Goal: Navigation & Orientation: Find specific page/section

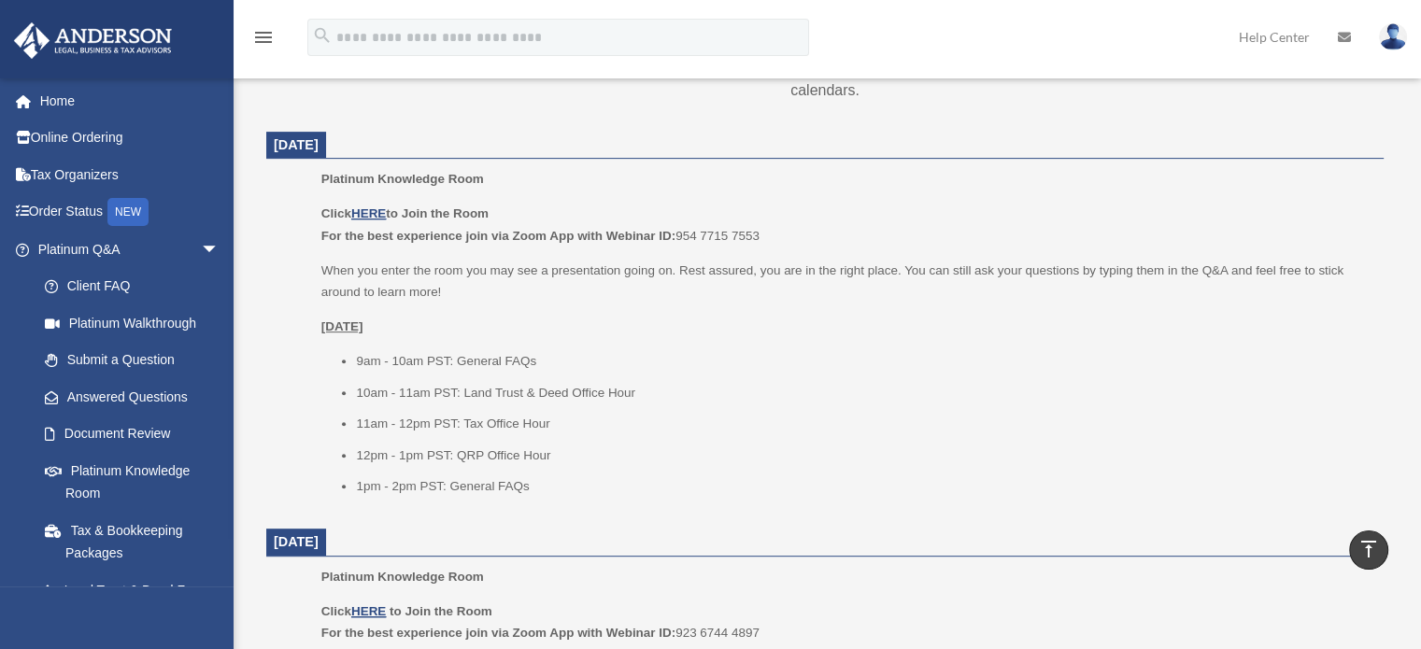
scroll to position [748, 0]
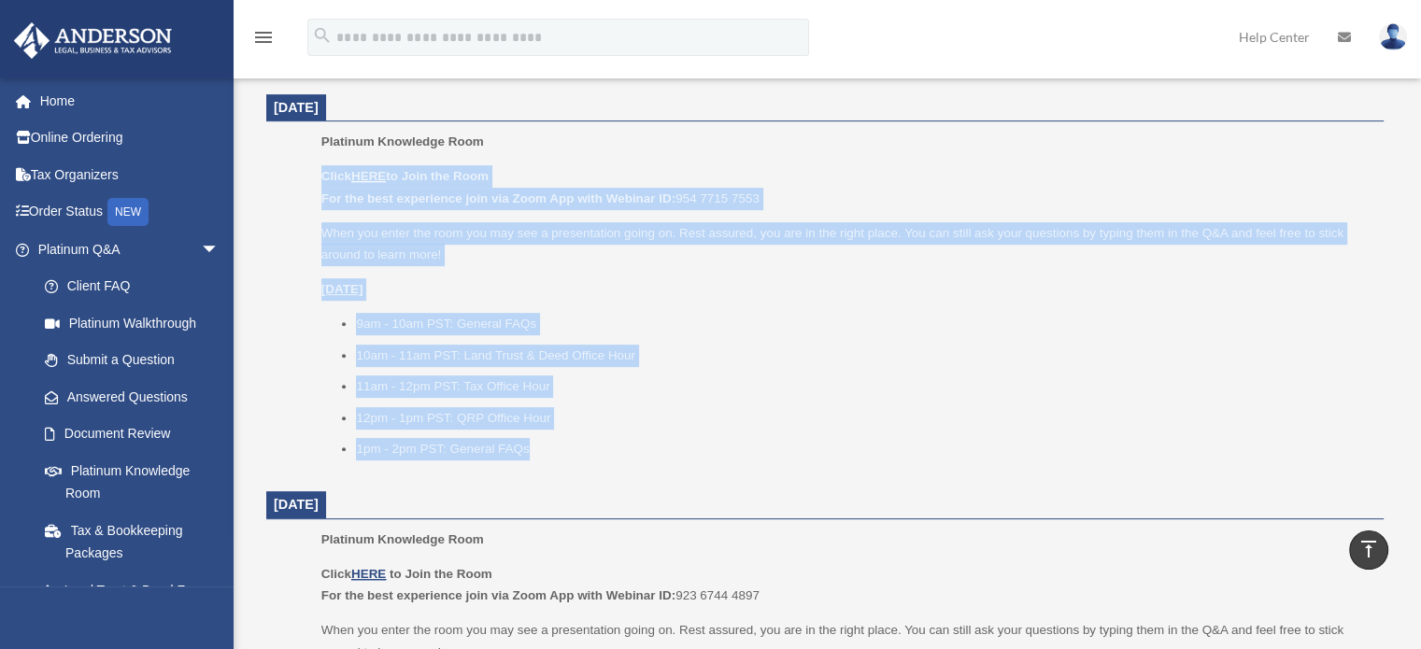
drag, startPoint x: 325, startPoint y: 173, endPoint x: 536, endPoint y: 453, distance: 351.0
click at [536, 453] on div "Click HERE to Join the Room For the best experience join via Zoom App with Webi…" at bounding box center [845, 312] width 1049 height 294
copy div "Click HERE to Join the Room For the best experience join via Zoom App with Webi…"
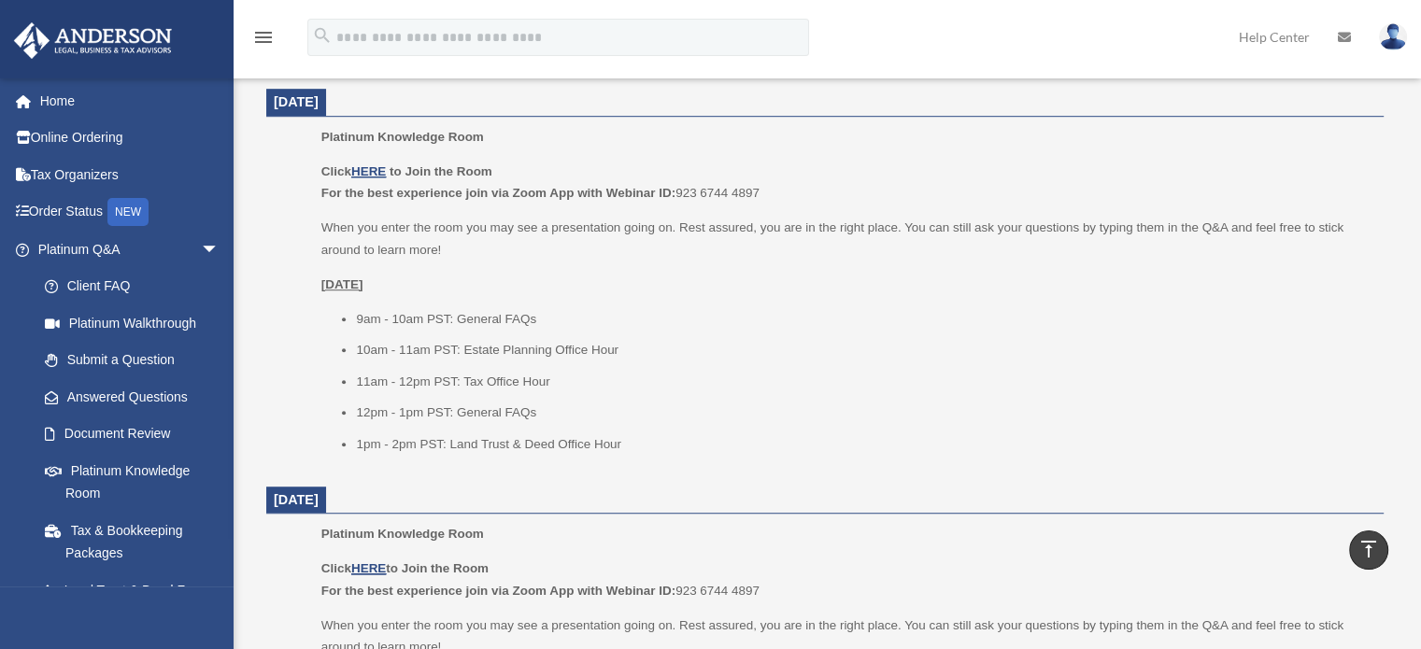
scroll to position [1121, 0]
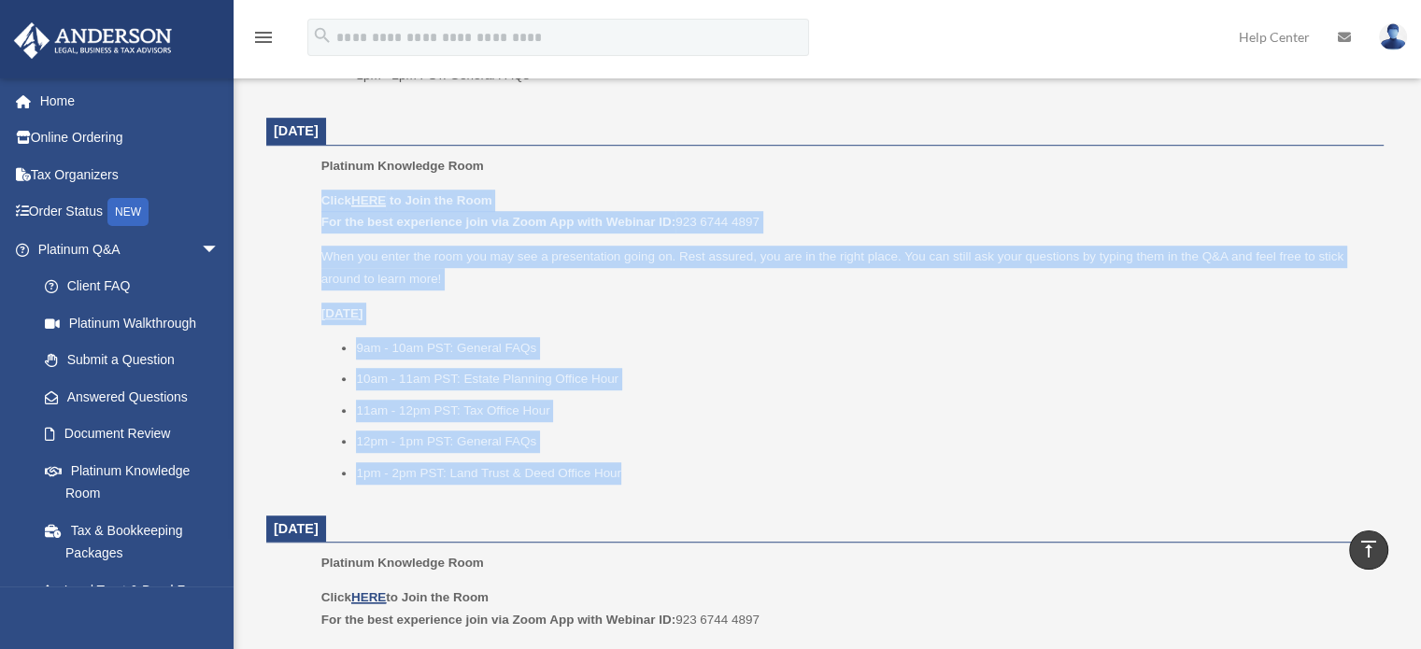
drag, startPoint x: 324, startPoint y: 202, endPoint x: 628, endPoint y: 470, distance: 405.2
click at [628, 470] on div "Click HERE to Join the Room For the best experience join via Zoom App with Webi…" at bounding box center [845, 337] width 1049 height 294
copy div "Click HERE to Join the Room For the best experience join via Zoom App with Webi…"
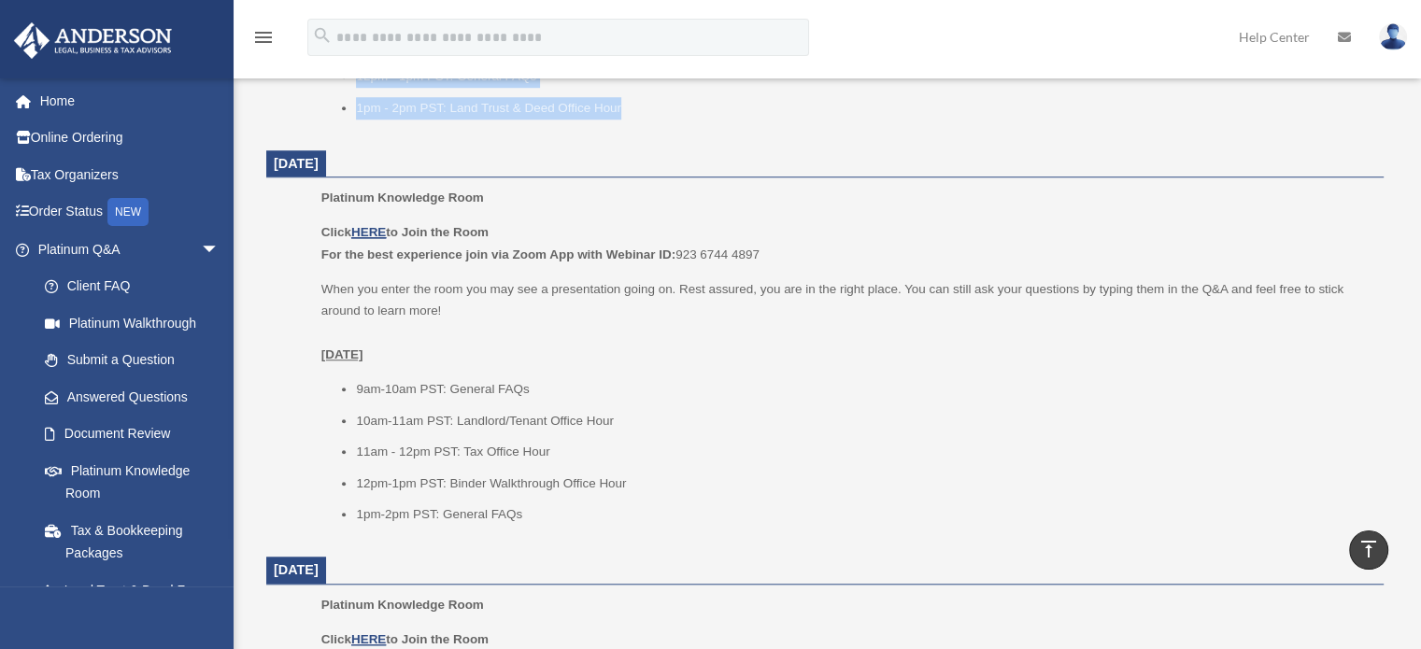
scroll to position [1495, 0]
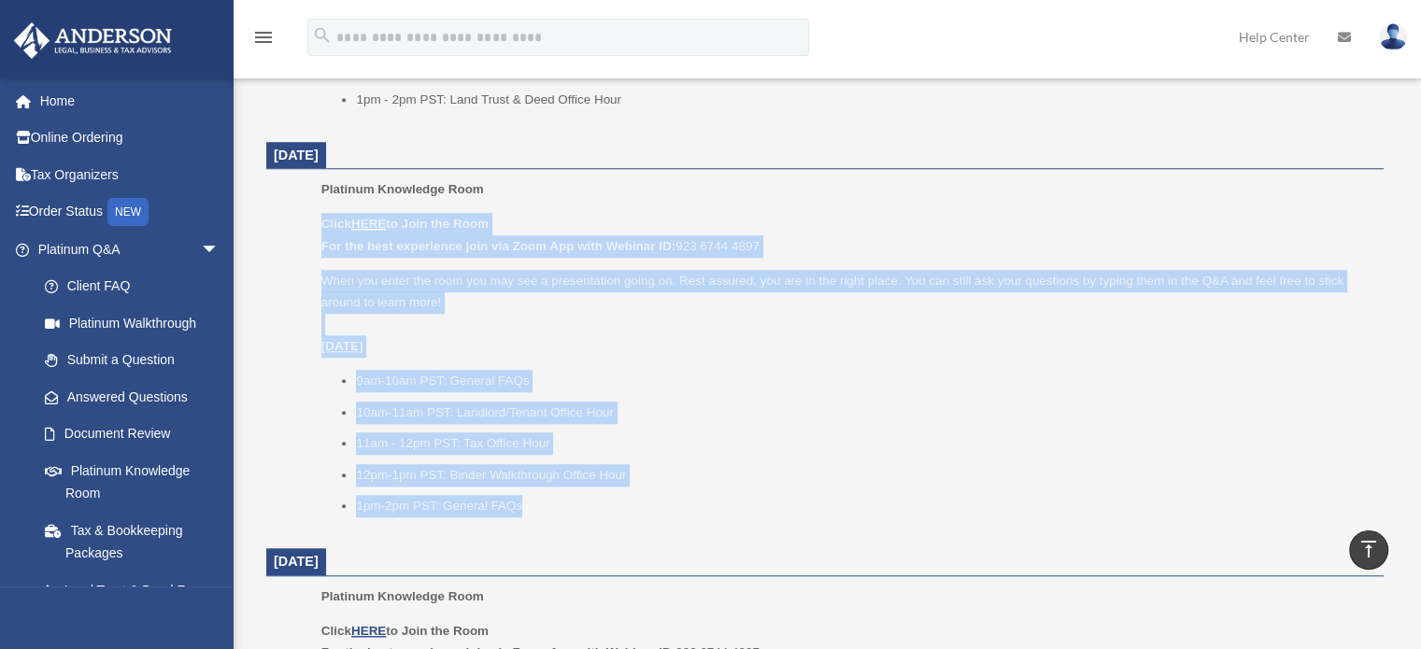
drag, startPoint x: 324, startPoint y: 223, endPoint x: 542, endPoint y: 493, distance: 346.9
click at [542, 493] on div "Click HERE to Join the Room For the best experience join via Zoom App with Webi…" at bounding box center [845, 365] width 1049 height 305
copy div "Click HERE to Join the Room For the best experience join via Zoom App with Webi…"
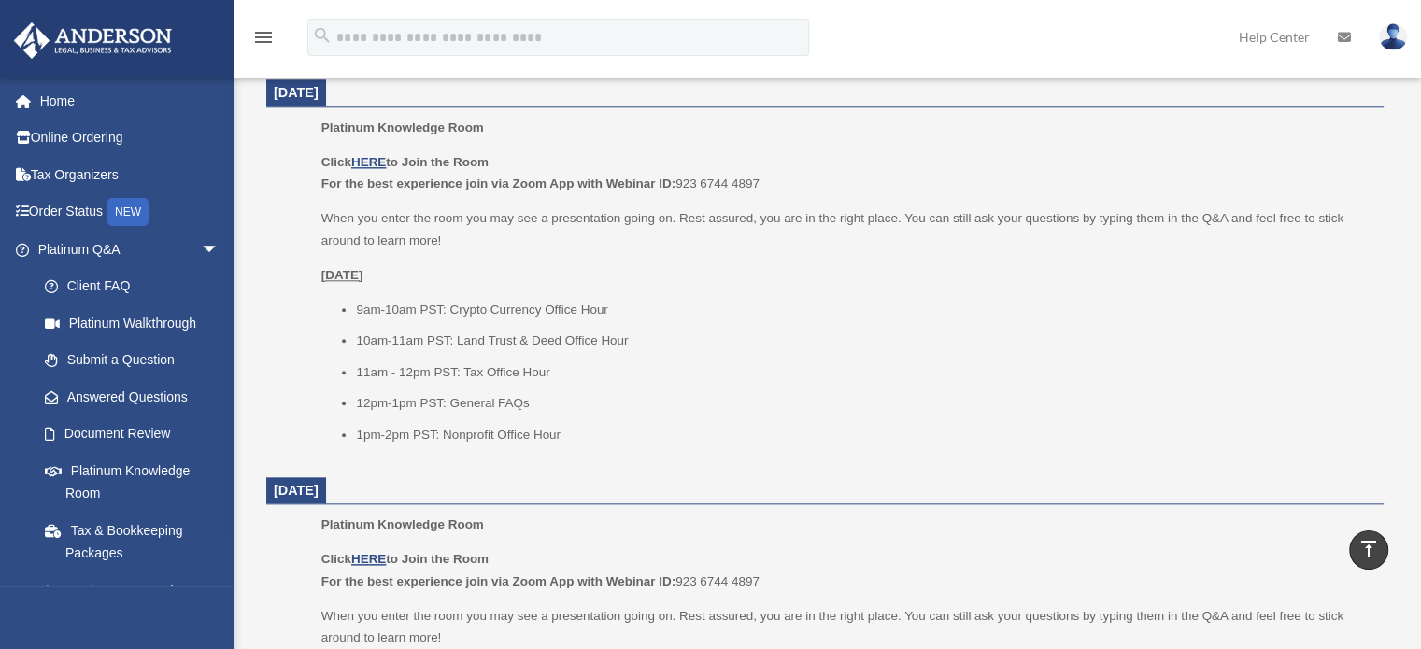
scroll to position [1993, 0]
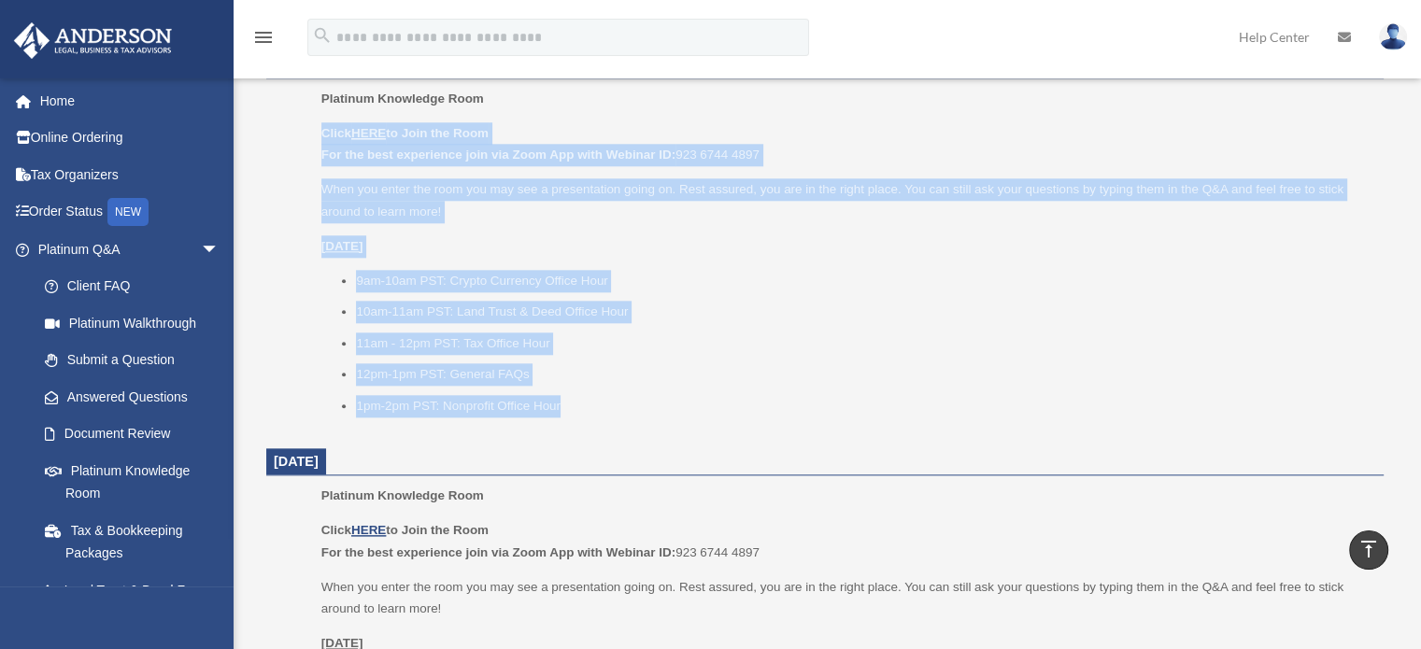
drag, startPoint x: 322, startPoint y: 131, endPoint x: 569, endPoint y: 397, distance: 363.0
click at [569, 397] on div "Click HERE to Join the Room For the best experience join via Zoom App with Webi…" at bounding box center [845, 269] width 1049 height 294
copy div "Click HERE to Join the Room For the best experience join via Zoom App with Webi…"
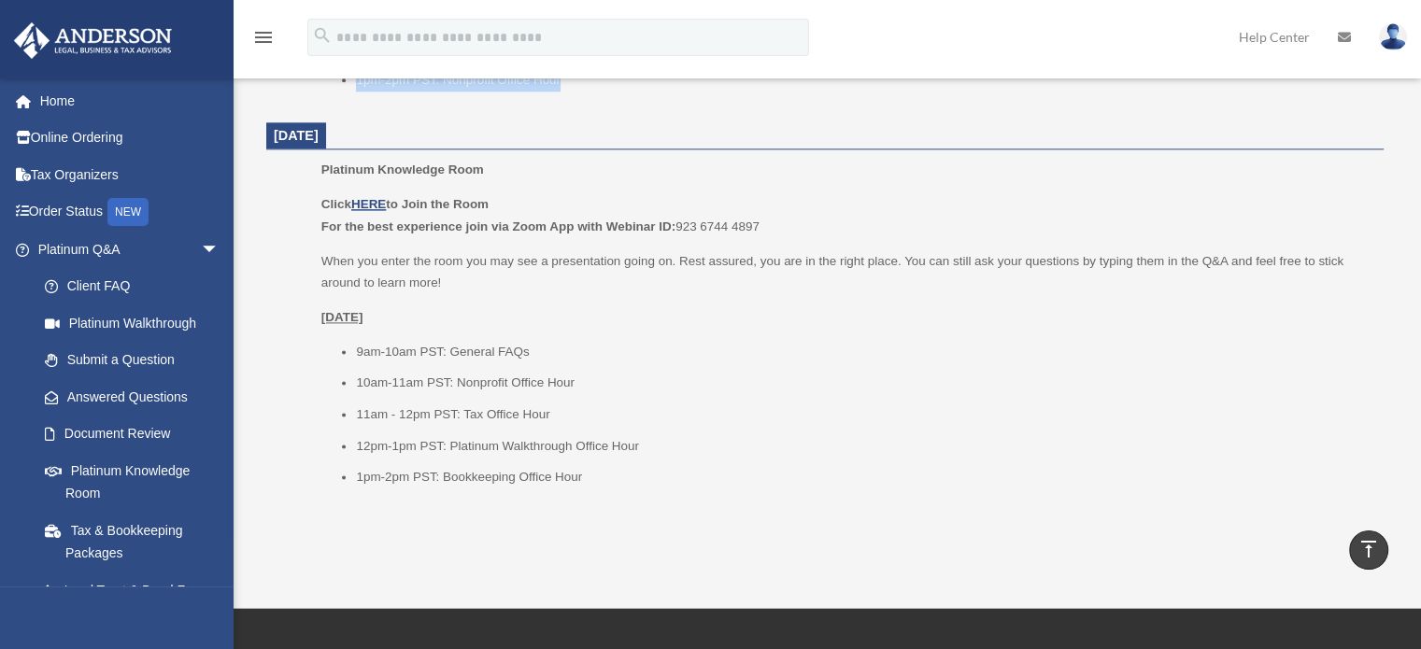
scroll to position [2367, 0]
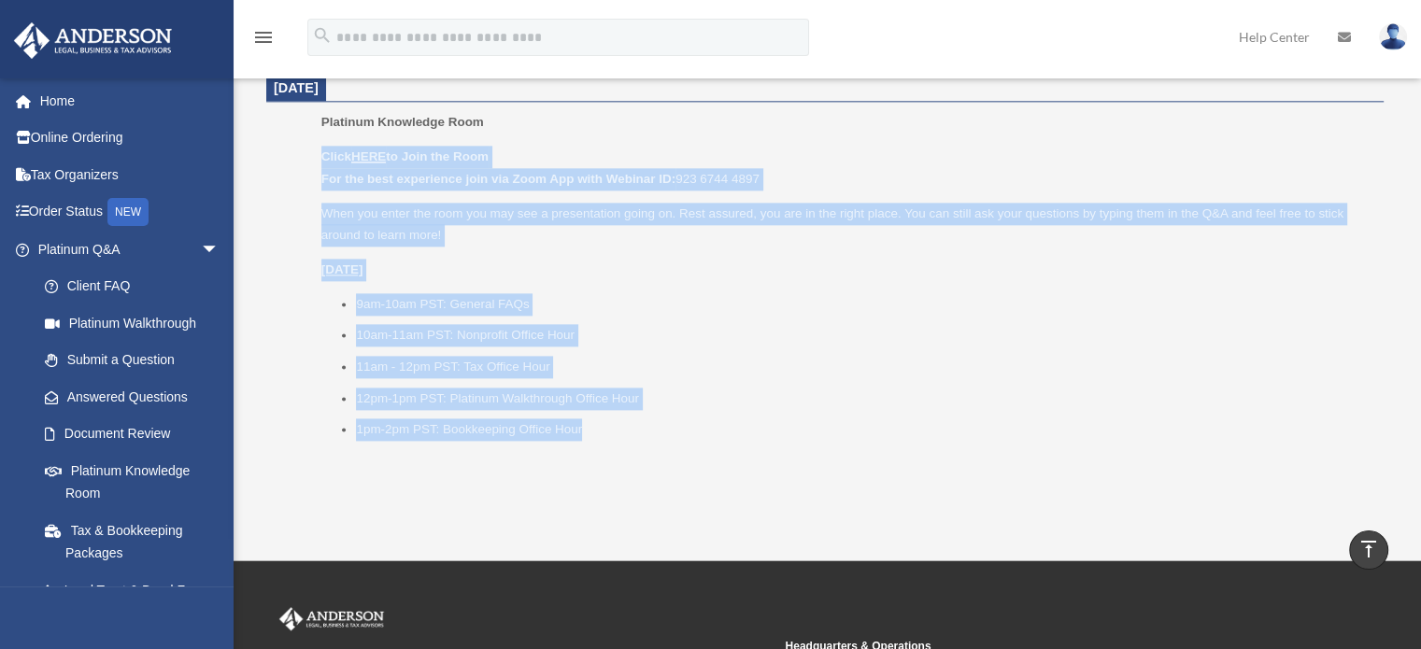
drag, startPoint x: 323, startPoint y: 150, endPoint x: 596, endPoint y: 425, distance: 387.2
click at [596, 425] on div "Click HERE to Join the Room For the best experience join via Zoom App with Webi…" at bounding box center [845, 293] width 1049 height 294
copy div "Click HERE to Join the Room For the best experience join via Zoom App with Webi…"
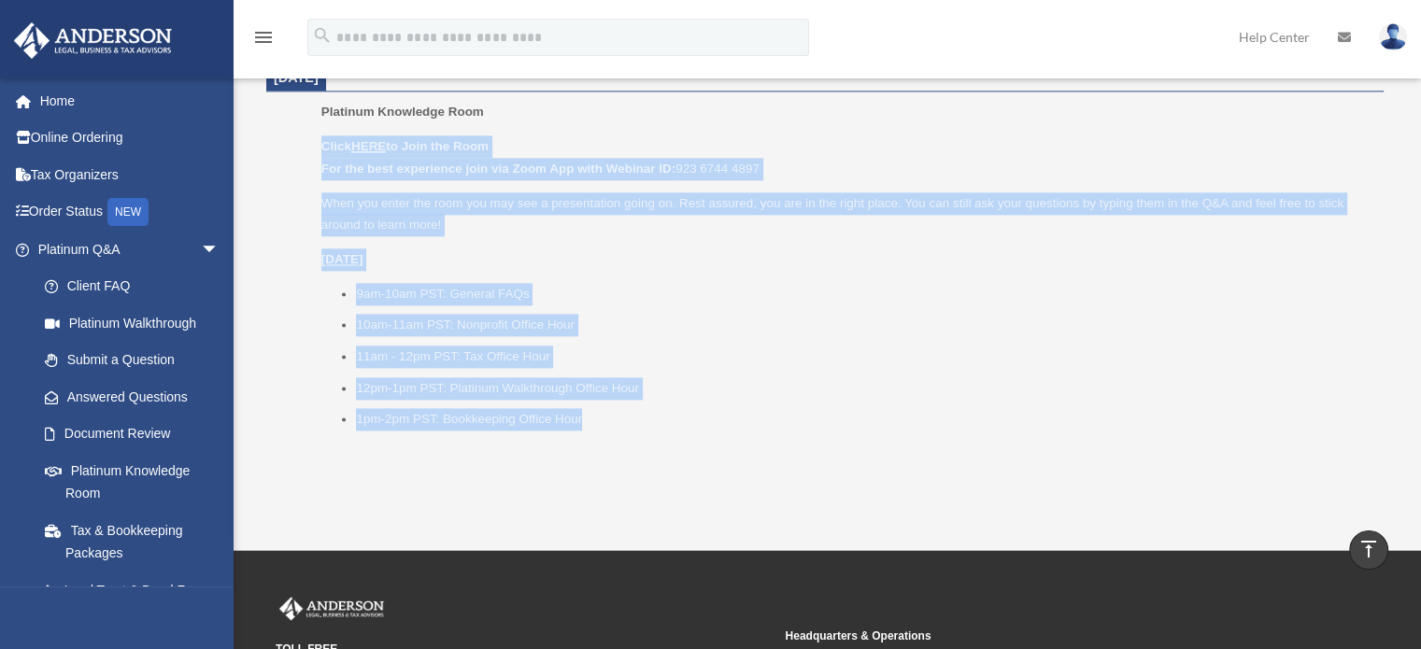
scroll to position [2253, 0]
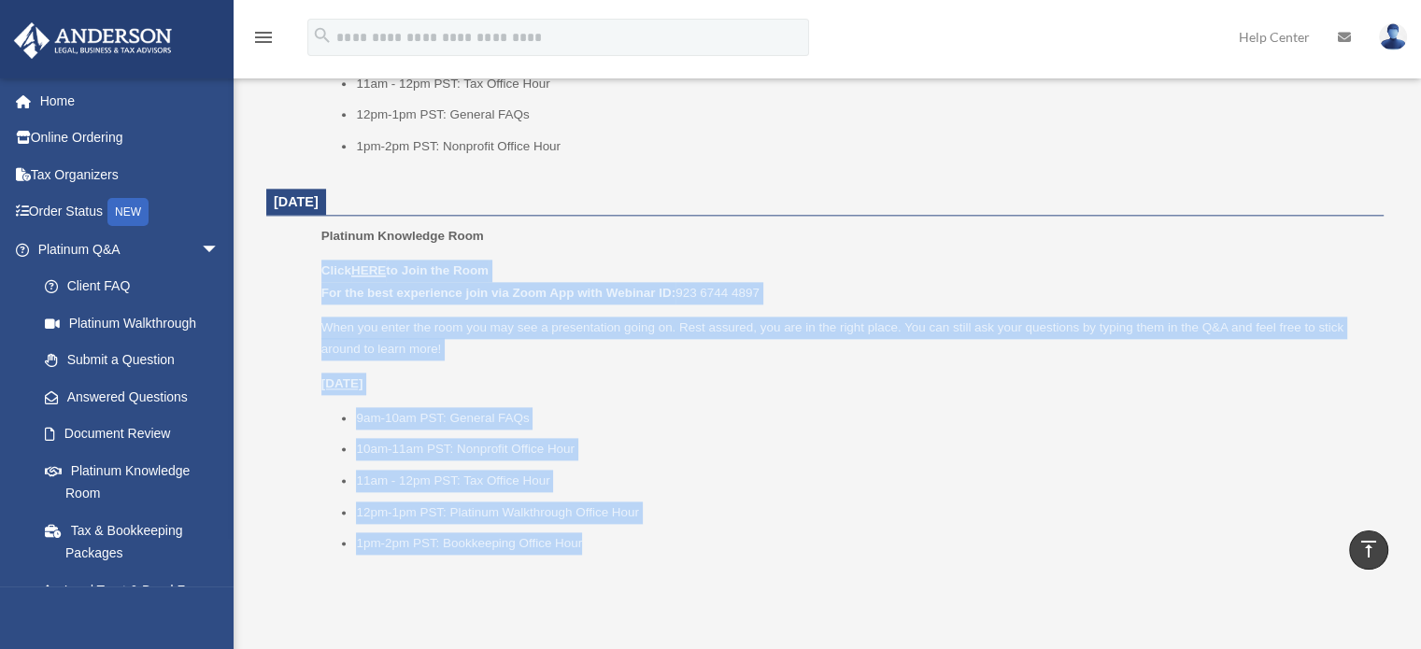
click at [714, 389] on p "[DATE]" at bounding box center [845, 384] width 1049 height 22
click at [560, 327] on p "When you enter the room you may see a presentation going on. Rest assured, you …" at bounding box center [845, 339] width 1049 height 44
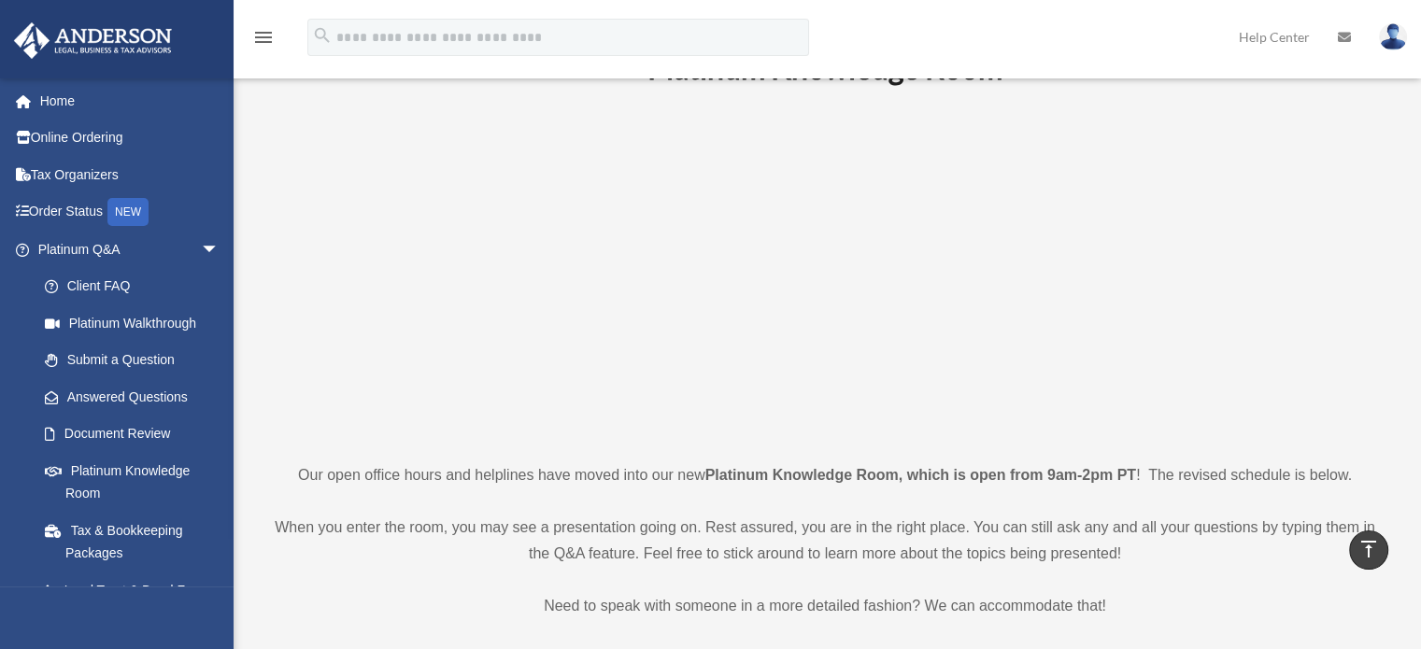
scroll to position [0, 0]
